Goal: Task Accomplishment & Management: Use online tool/utility

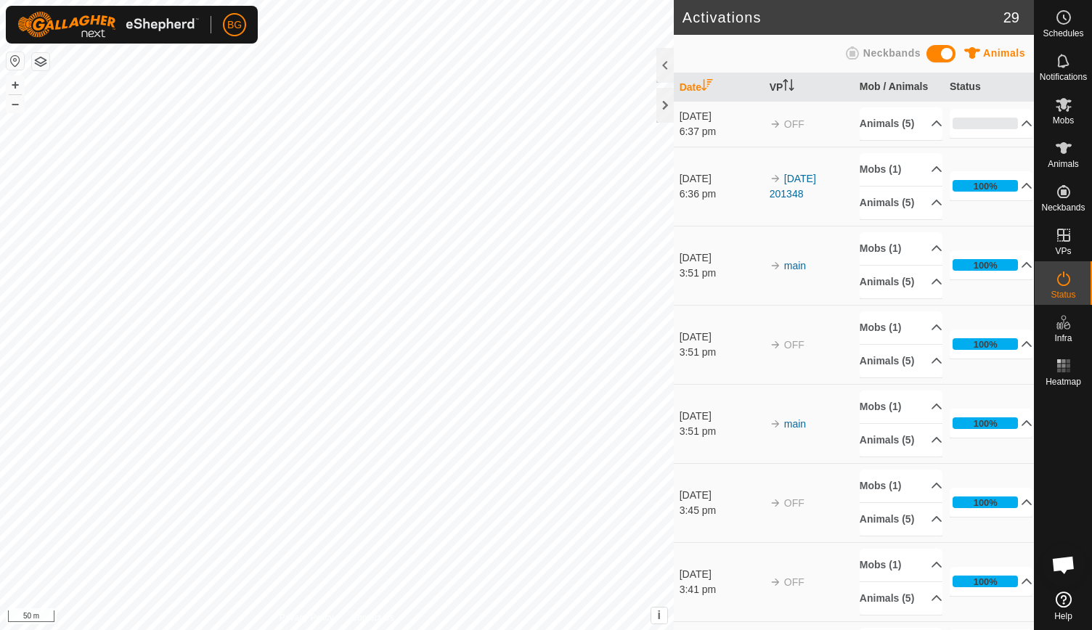
scroll to position [2064, 0]
click at [666, 103] on div at bounding box center [664, 105] width 17 height 35
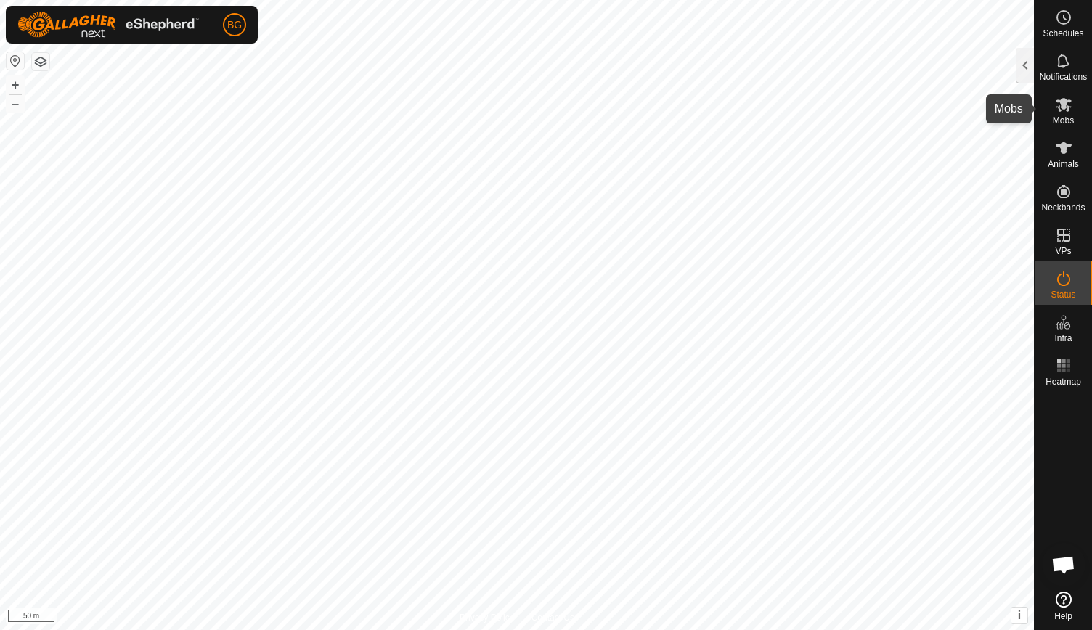
click at [1072, 110] on es-mob-svg-icon at bounding box center [1063, 104] width 26 height 23
click at [1024, 68] on div at bounding box center [1024, 65] width 17 height 35
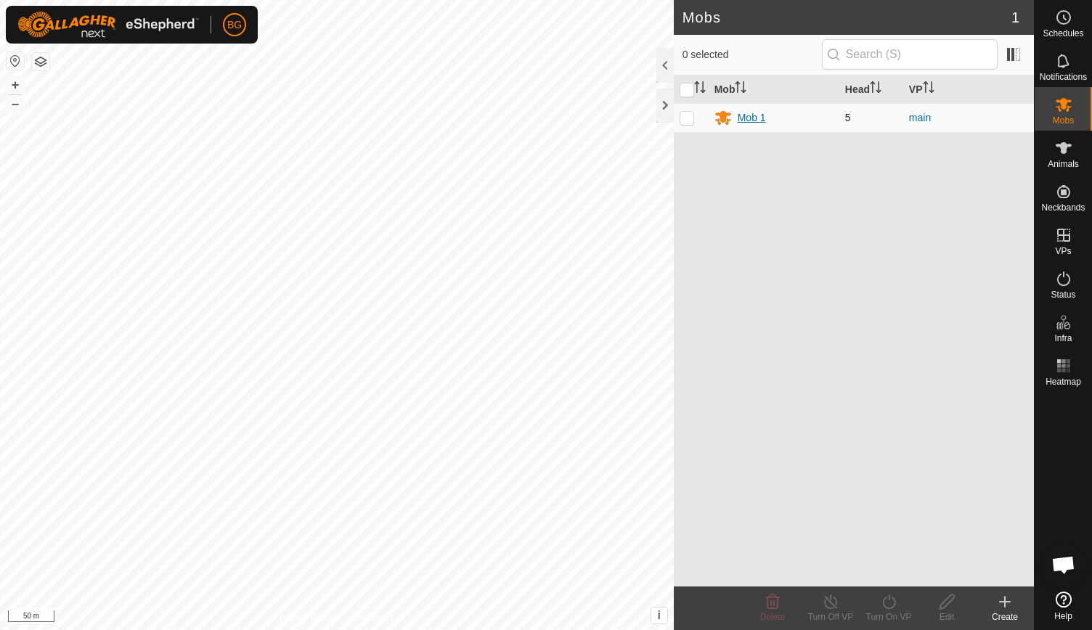
click at [822, 123] on div "Mob 1" at bounding box center [773, 117] width 119 height 17
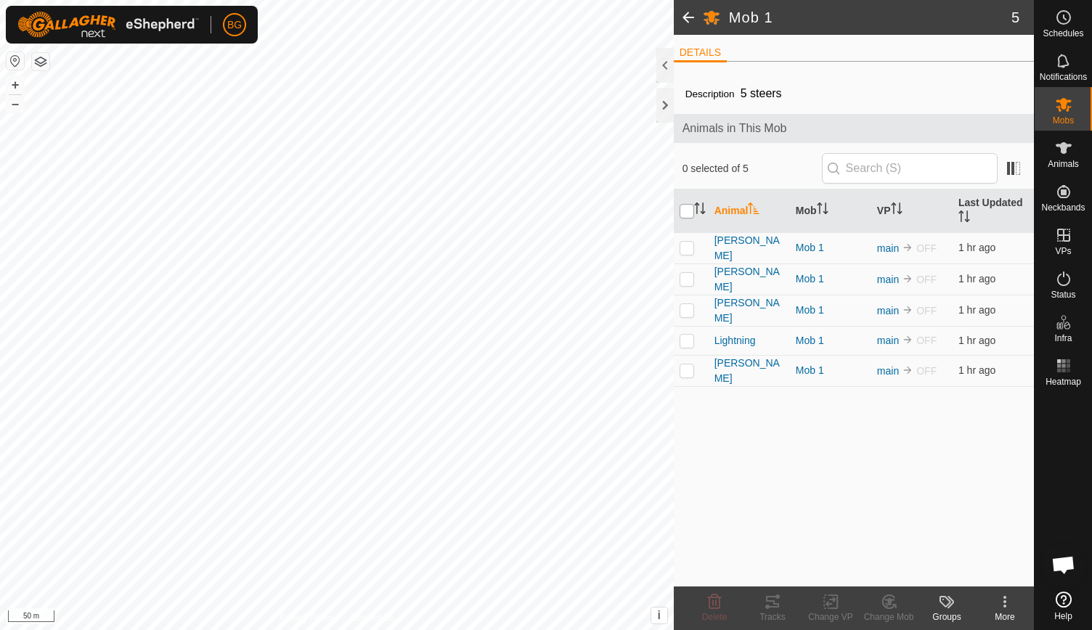
click at [686, 208] on input "checkbox" at bounding box center [687, 211] width 15 height 15
checkbox input "true"
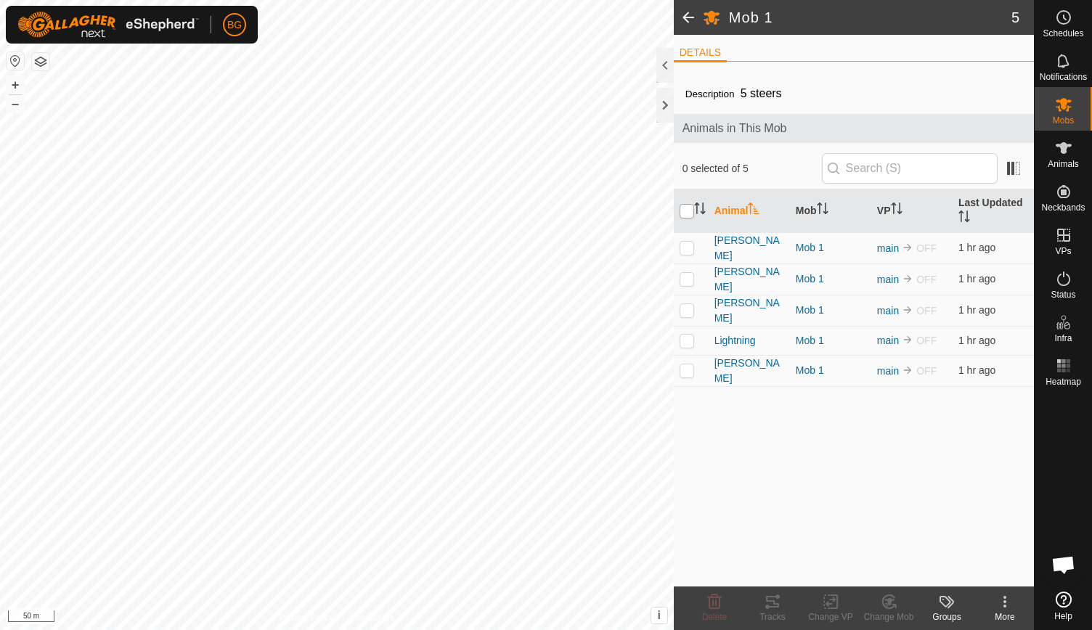
checkbox input "true"
click at [686, 208] on input "checkbox" at bounding box center [687, 211] width 15 height 15
checkbox input "false"
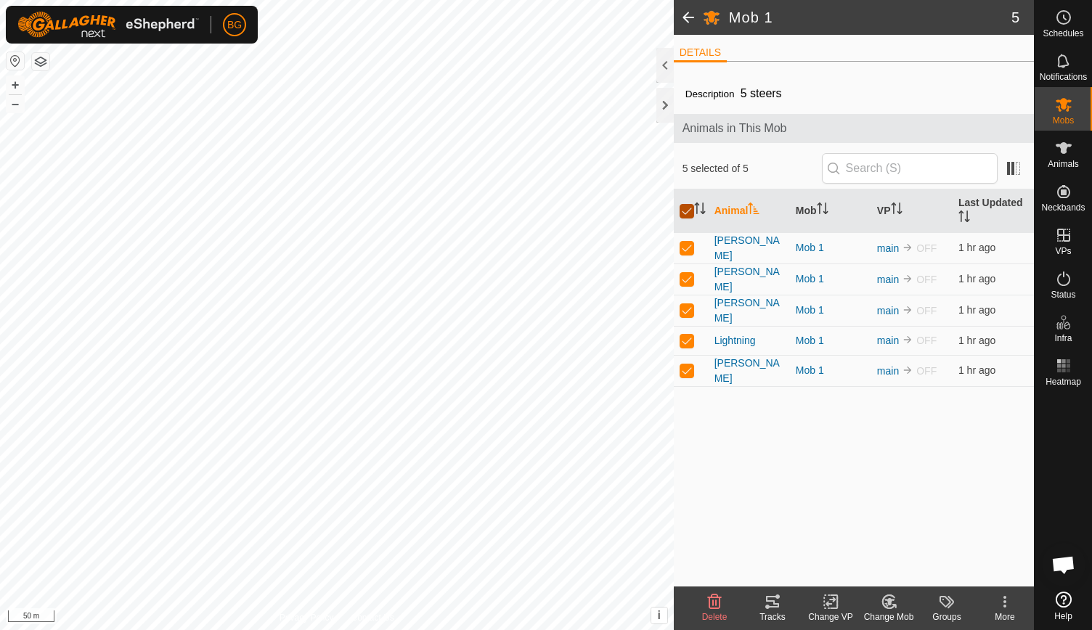
checkbox input "false"
click at [664, 60] on div at bounding box center [664, 65] width 17 height 35
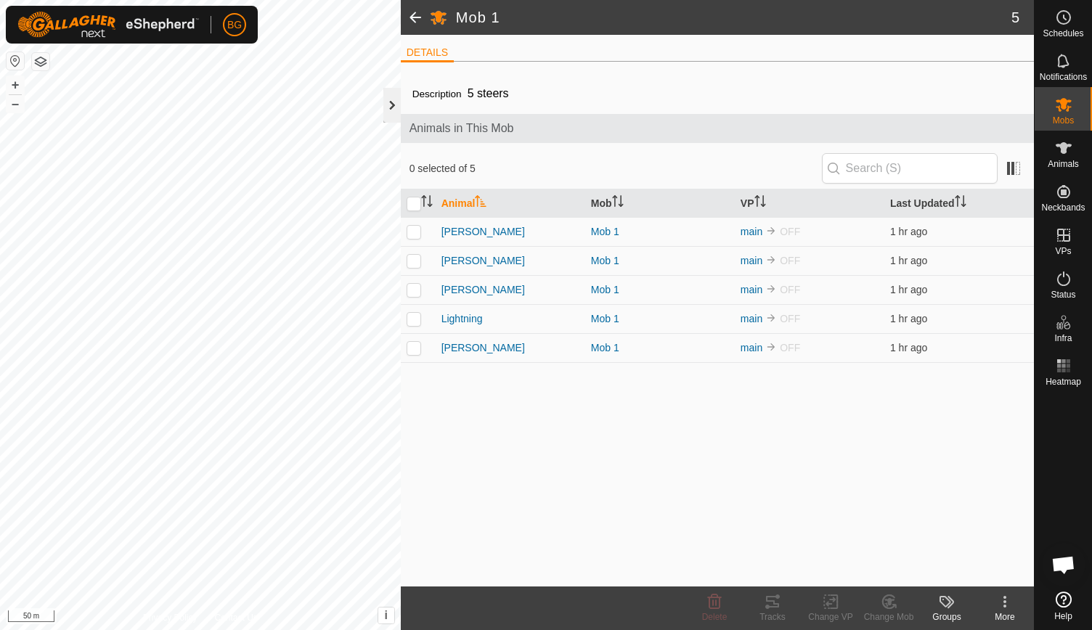
click at [392, 114] on div at bounding box center [391, 105] width 17 height 35
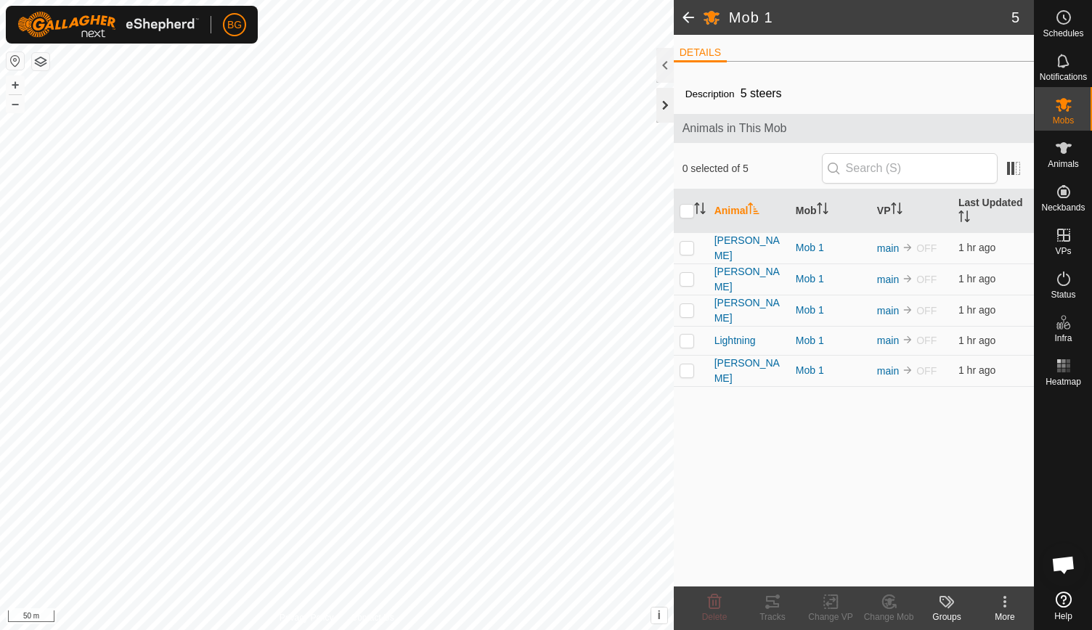
click at [659, 102] on div at bounding box center [664, 105] width 17 height 35
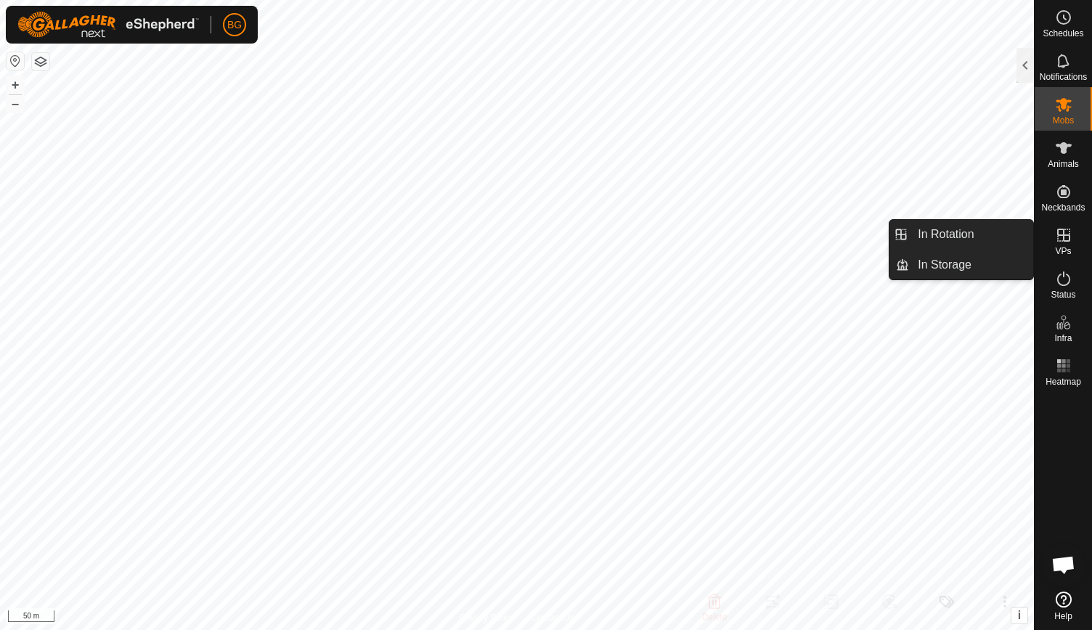
click at [1058, 234] on icon at bounding box center [1063, 235] width 13 height 13
click at [979, 228] on link "In Rotation" at bounding box center [971, 234] width 124 height 29
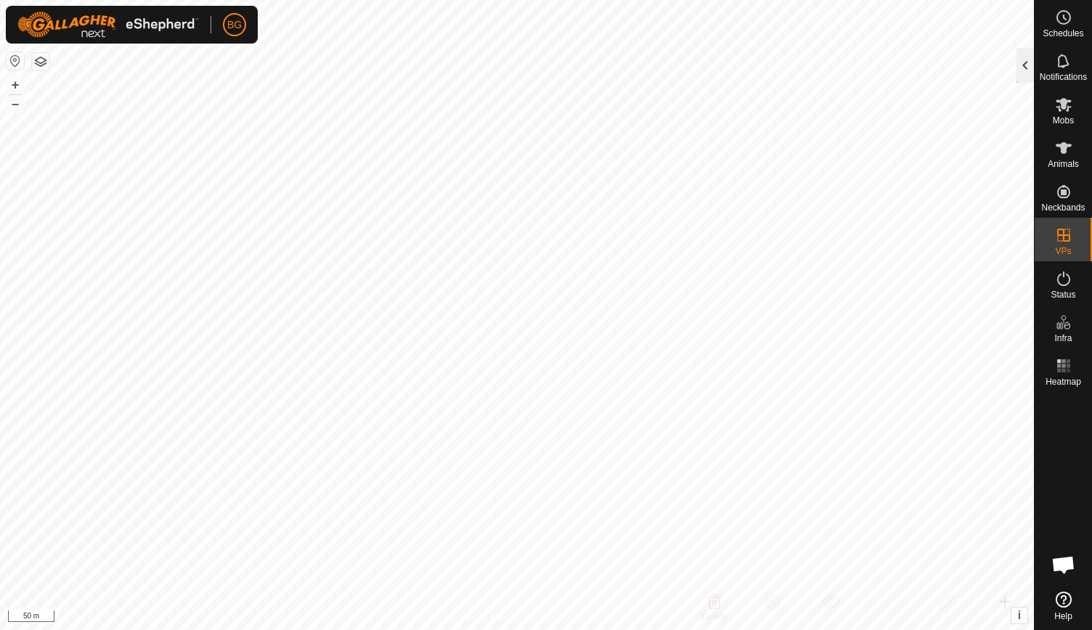
click at [1025, 63] on div at bounding box center [1024, 65] width 17 height 35
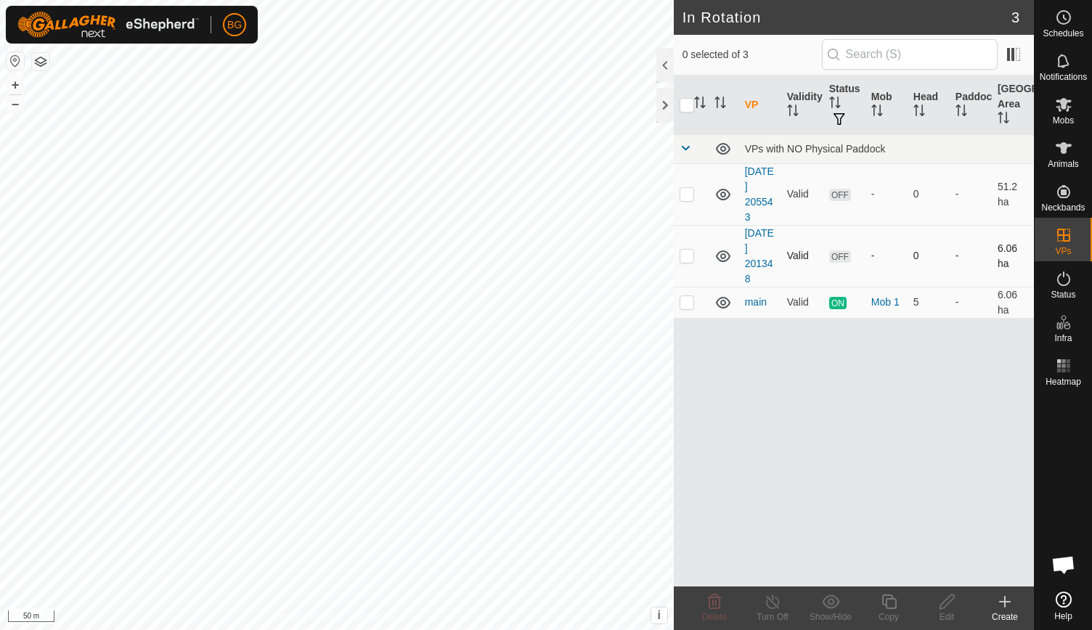
click at [689, 253] on p-checkbox at bounding box center [687, 256] width 15 height 12
checkbox input "true"
click at [687, 304] on p-checkbox at bounding box center [687, 302] width 15 height 12
checkbox input "true"
click at [687, 250] on p-checkbox at bounding box center [687, 256] width 15 height 12
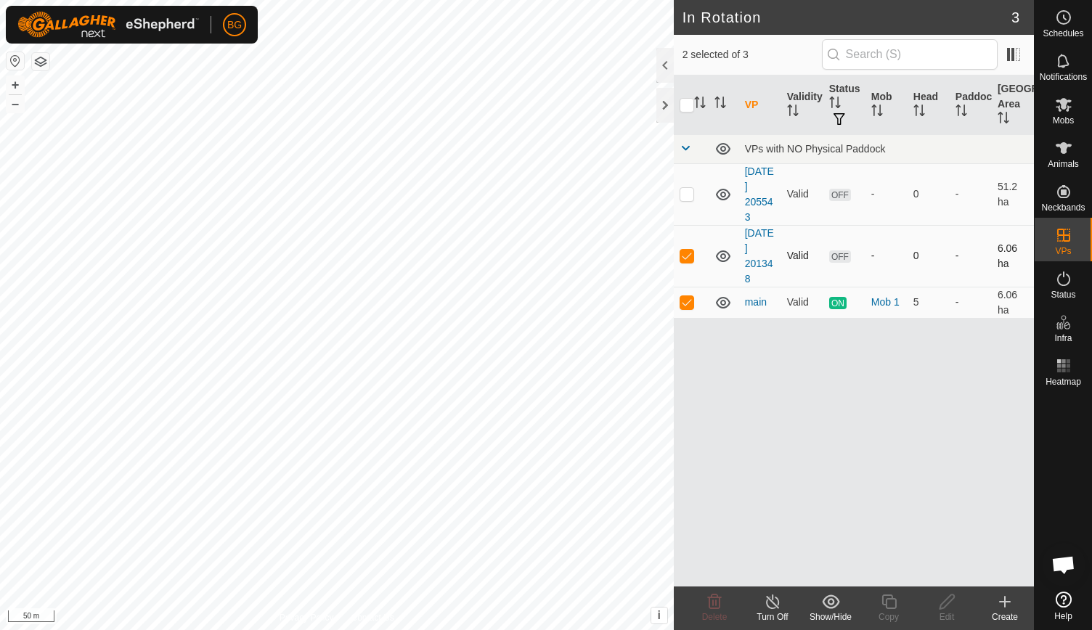
checkbox input "false"
click at [771, 603] on icon at bounding box center [773, 601] width 18 height 17
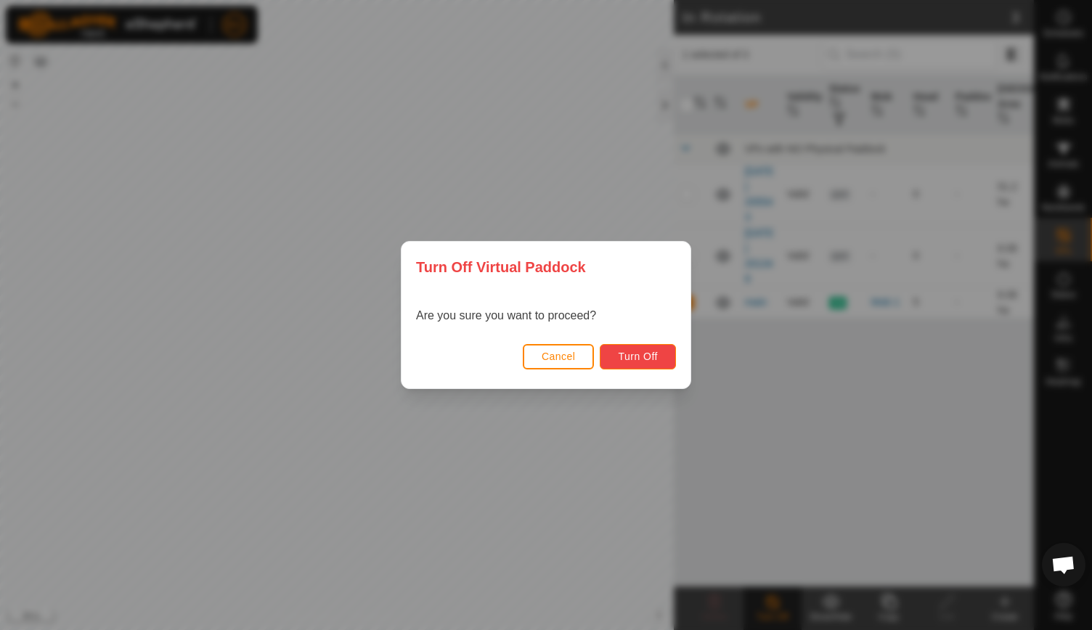
click at [639, 358] on span "Turn Off" at bounding box center [638, 357] width 40 height 12
click at [550, 360] on span "Cancel" at bounding box center [559, 357] width 34 height 12
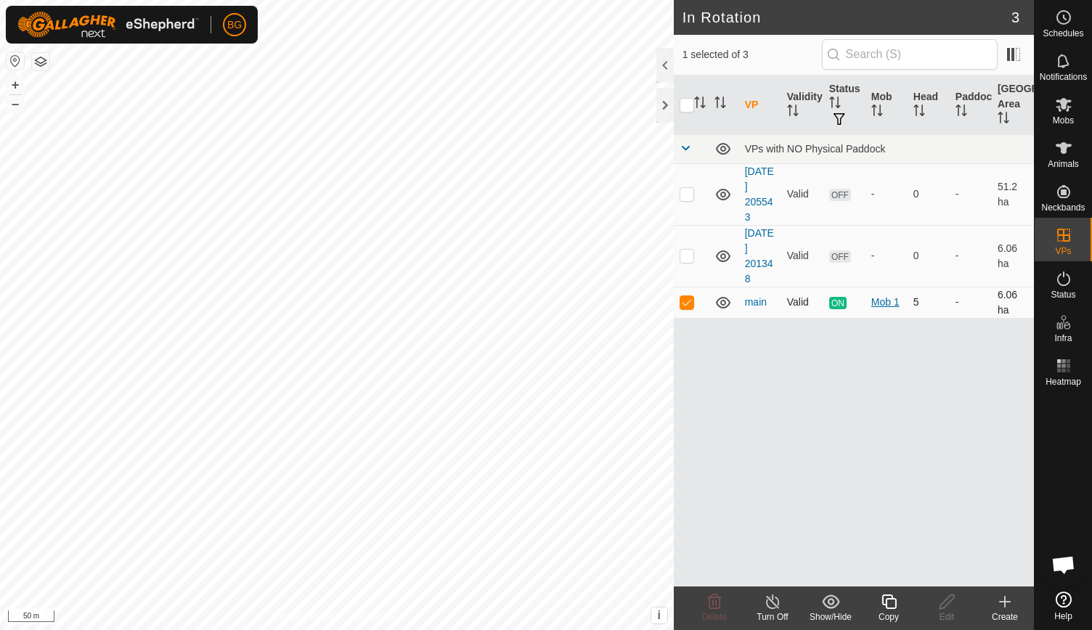
click at [887, 300] on div "Mob 1" at bounding box center [886, 302] width 30 height 15
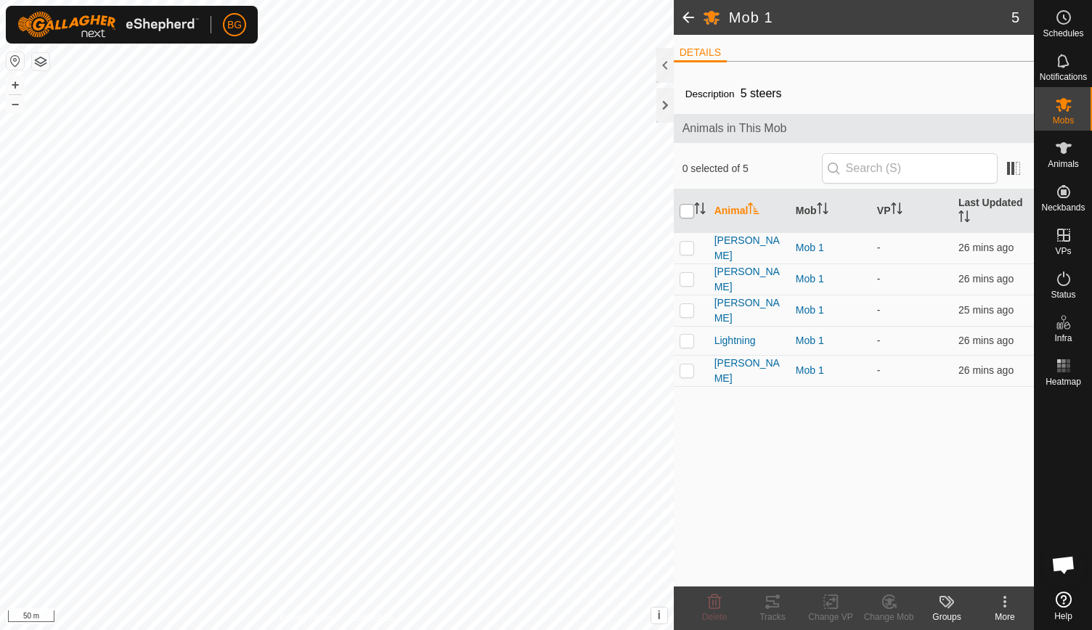
click at [687, 209] on input "checkbox" at bounding box center [687, 211] width 15 height 15
checkbox input "true"
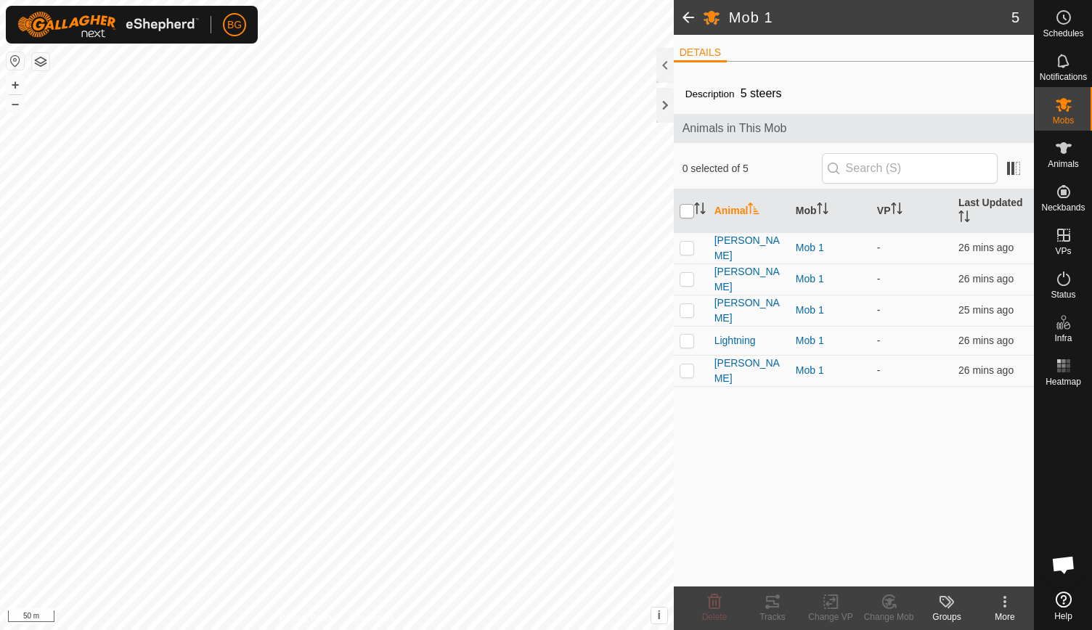
checkbox input "true"
click at [828, 611] on div "Change VP" at bounding box center [830, 617] width 58 height 13
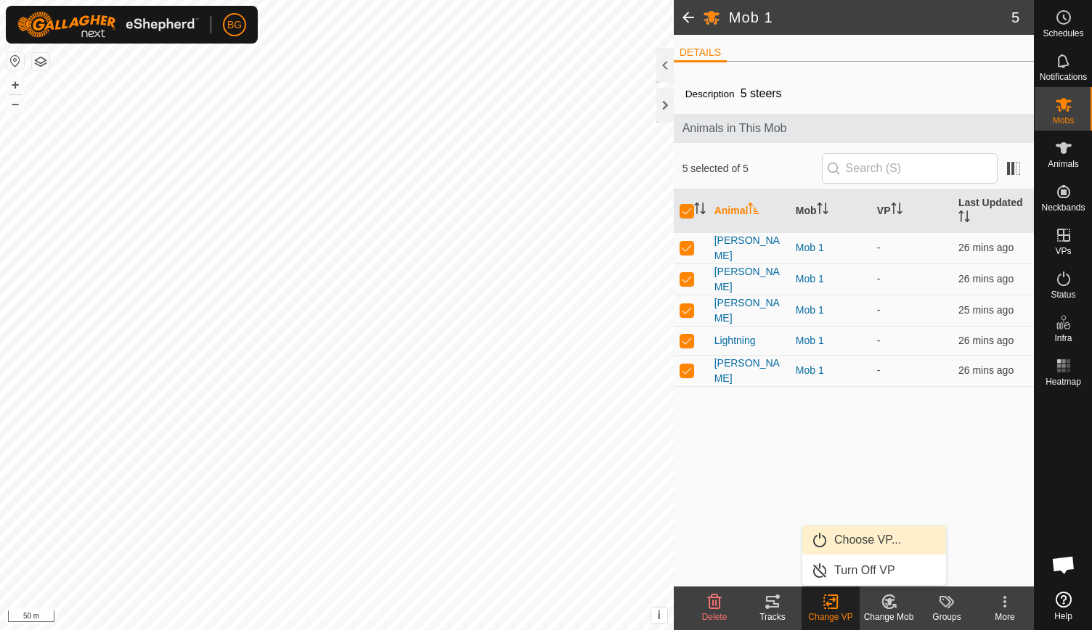
click at [862, 536] on link "Choose VP..." at bounding box center [874, 540] width 144 height 29
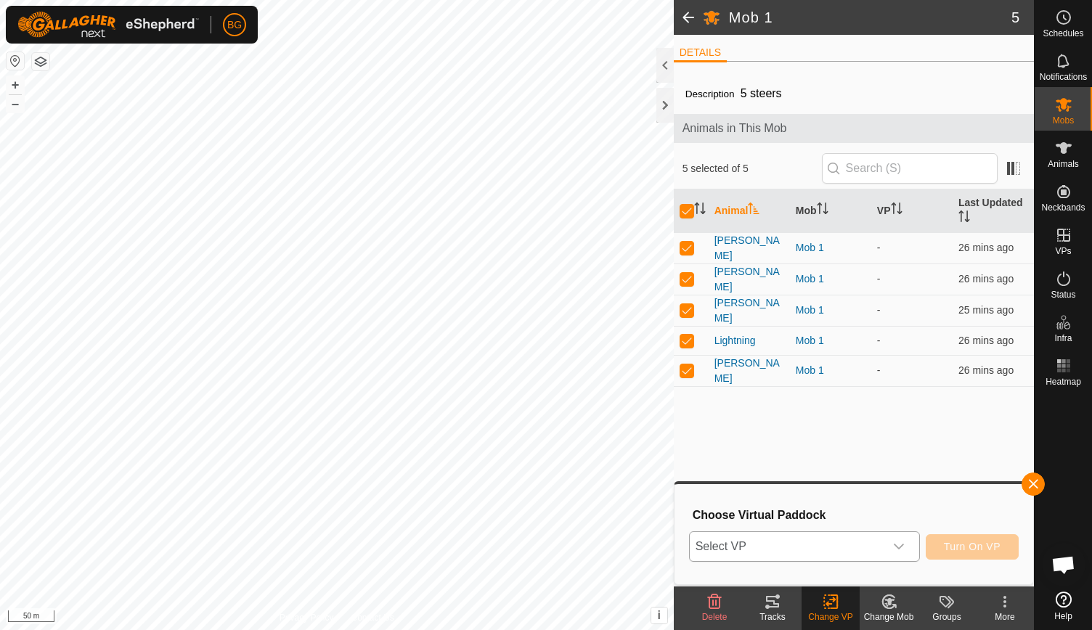
click at [902, 548] on icon "dropdown trigger" at bounding box center [899, 547] width 12 height 12
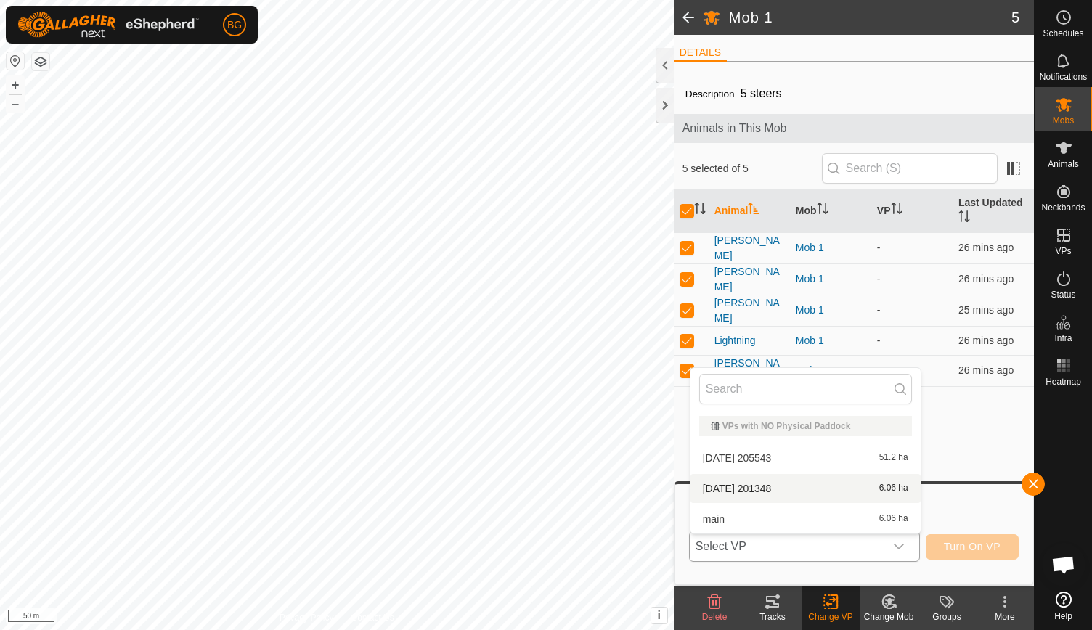
click at [836, 493] on li "[DATE] 201348 6.06 ha" at bounding box center [805, 488] width 230 height 29
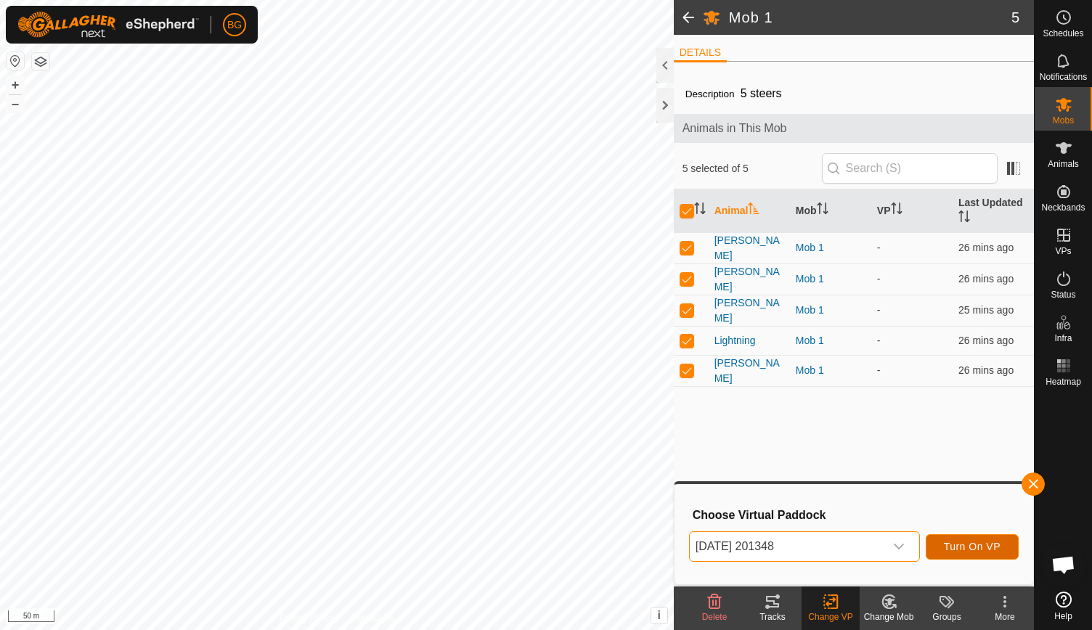
click at [971, 542] on span "Turn On VP" at bounding box center [972, 547] width 57 height 12
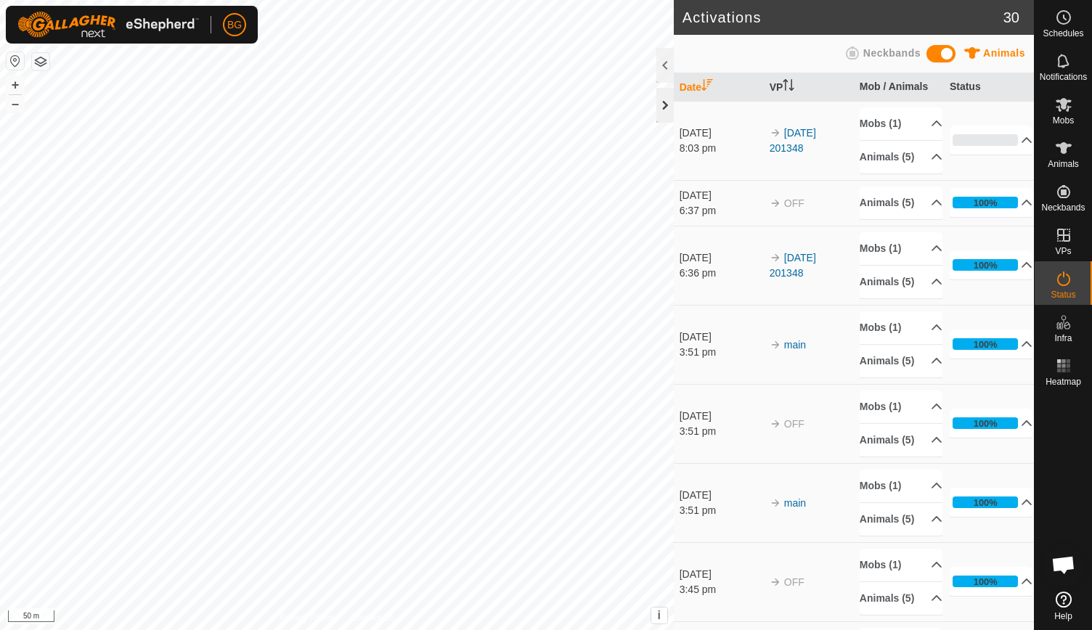
click at [666, 104] on div at bounding box center [664, 105] width 17 height 35
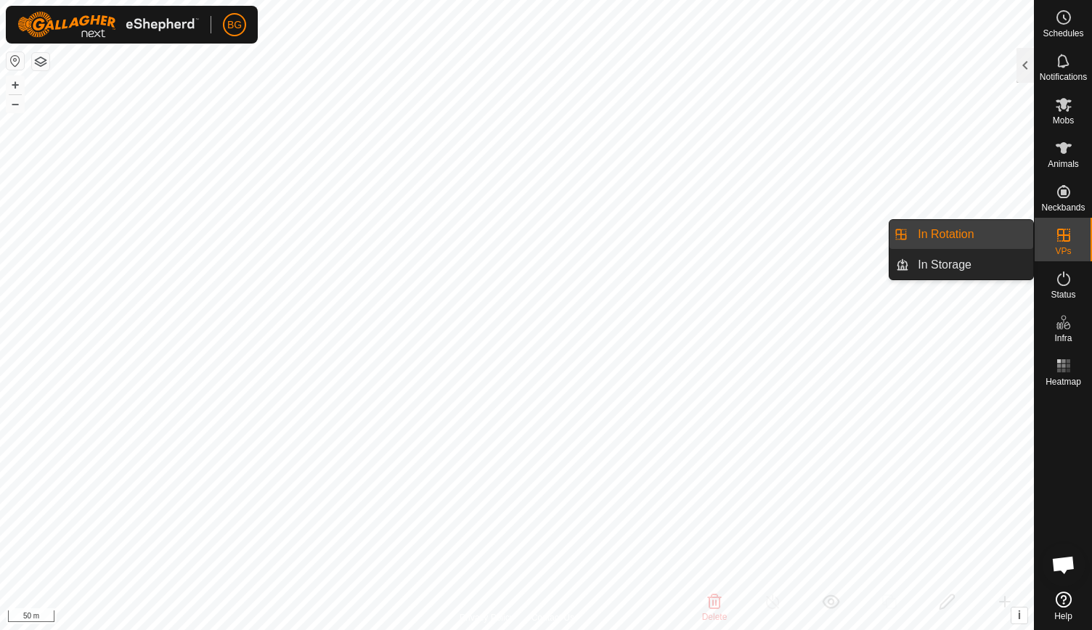
click at [934, 226] on link "In Rotation" at bounding box center [971, 234] width 124 height 29
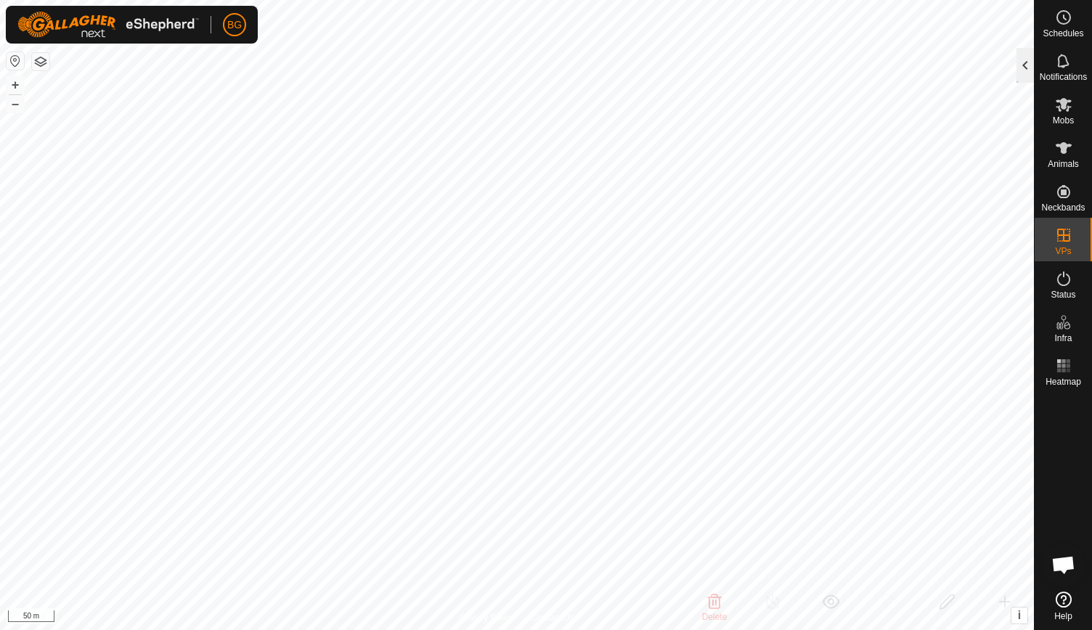
click at [1021, 68] on div at bounding box center [1024, 65] width 17 height 35
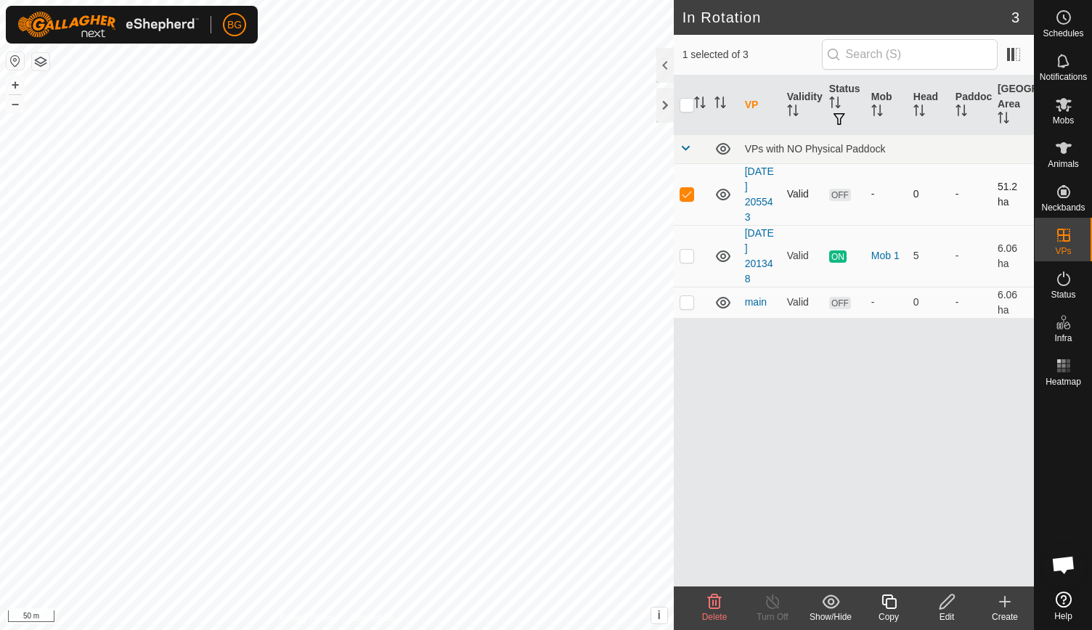
click at [687, 192] on p-checkbox at bounding box center [687, 194] width 15 height 12
checkbox input "false"
click at [690, 255] on p-checkbox at bounding box center [687, 256] width 15 height 12
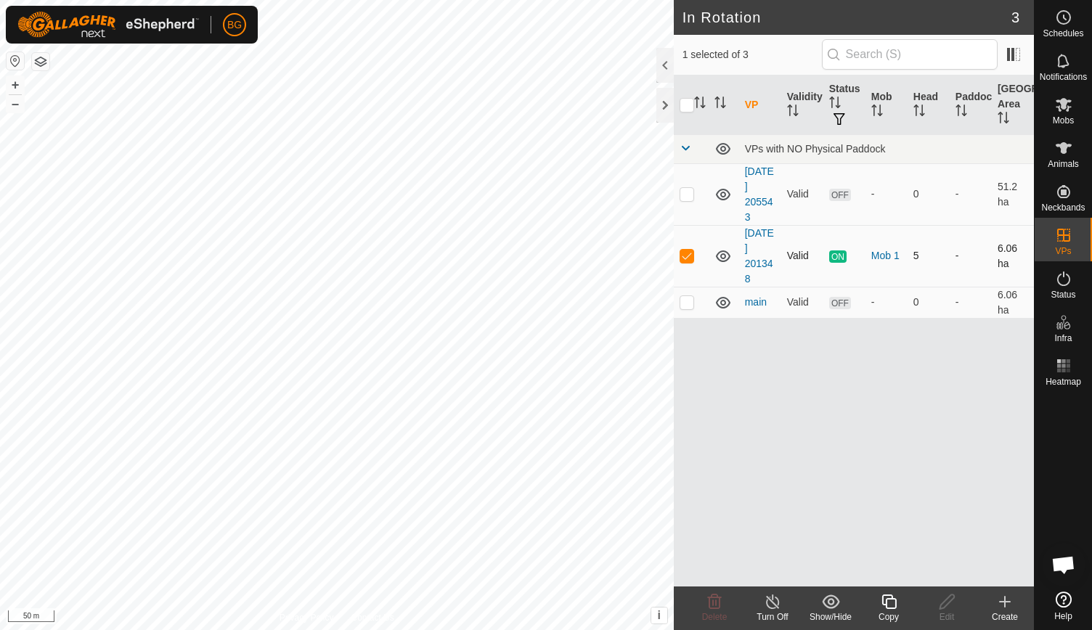
click at [690, 255] on p-checkbox at bounding box center [687, 256] width 15 height 12
checkbox input "false"
click at [662, 102] on div at bounding box center [664, 105] width 17 height 35
